Goal: Information Seeking & Learning: Learn about a topic

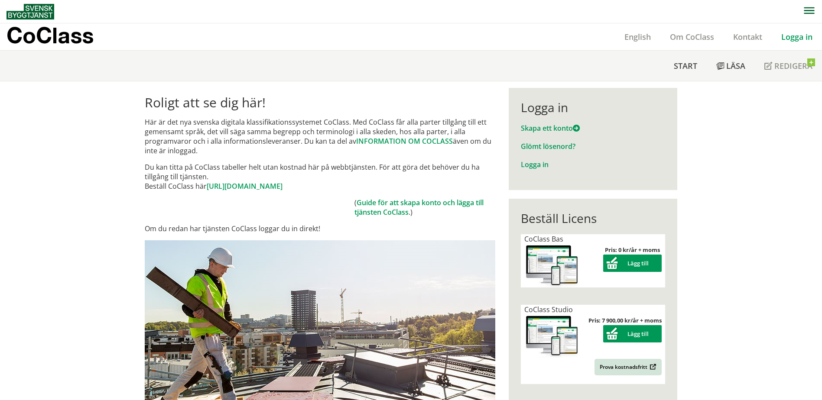
click at [798, 38] on link "Logga in" at bounding box center [796, 37] width 50 height 10
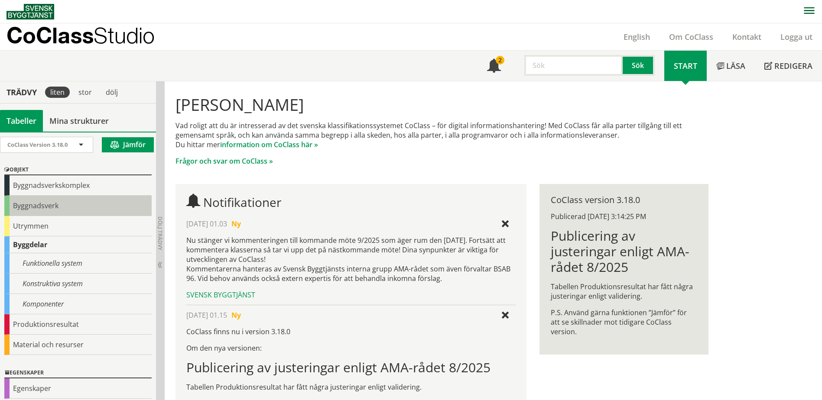
click at [34, 202] on div "Byggnadsverk" at bounding box center [77, 206] width 147 height 20
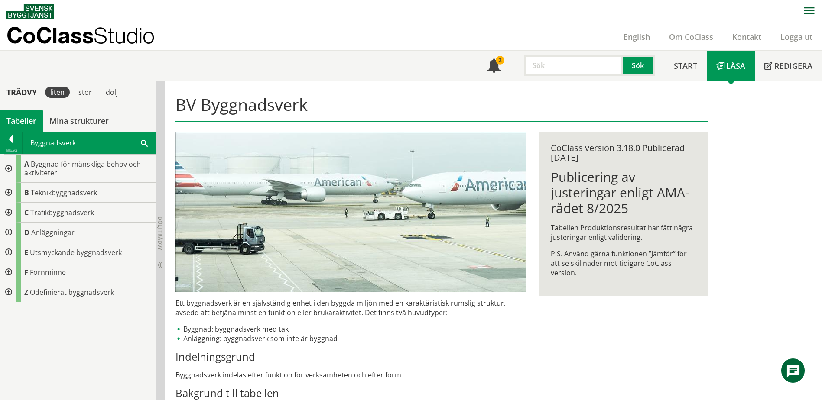
click at [8, 210] on div at bounding box center [8, 213] width 16 height 20
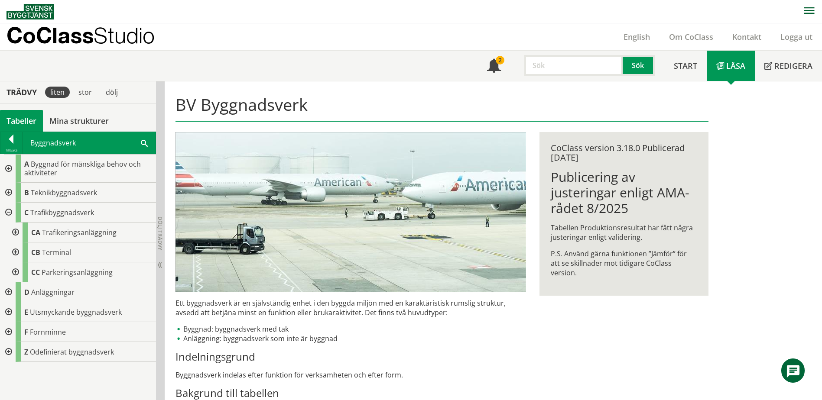
click at [10, 191] on div at bounding box center [8, 193] width 16 height 20
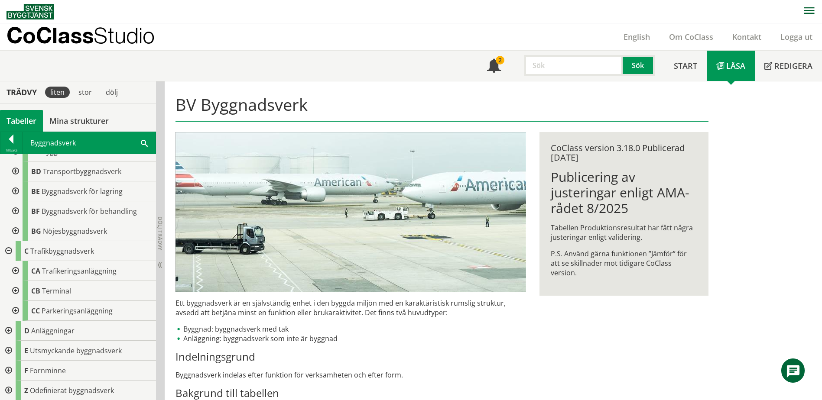
scroll to position [101, 0]
click at [8, 330] on div at bounding box center [8, 330] width 16 height 20
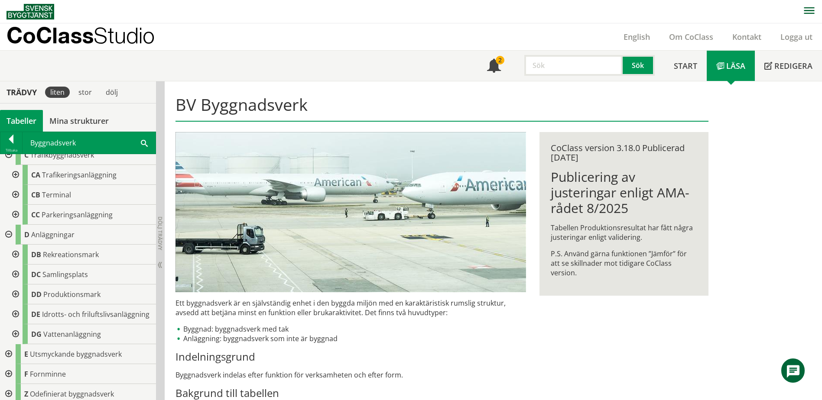
scroll to position [209, 0]
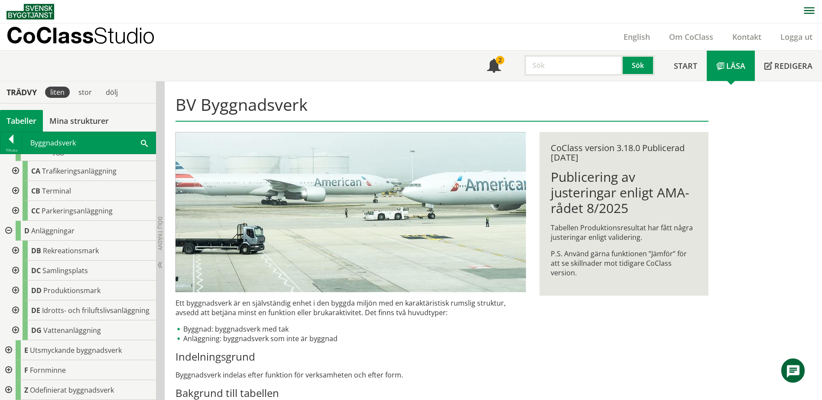
click at [8, 351] on div at bounding box center [8, 350] width 16 height 20
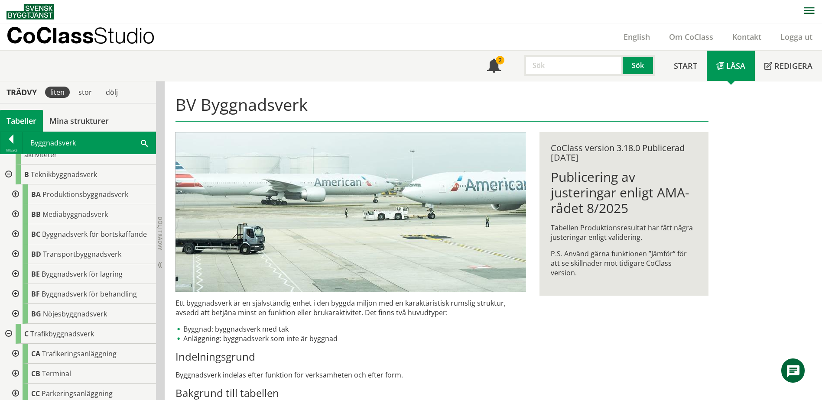
scroll to position [0, 0]
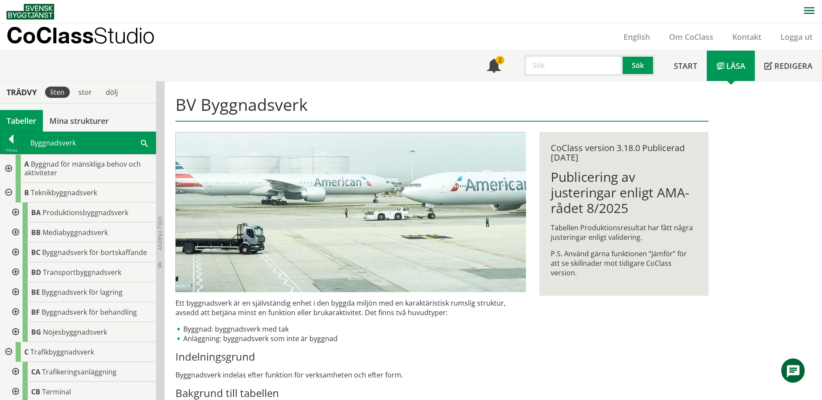
click at [10, 168] on div at bounding box center [8, 169] width 16 height 28
